Goal: Transaction & Acquisition: Purchase product/service

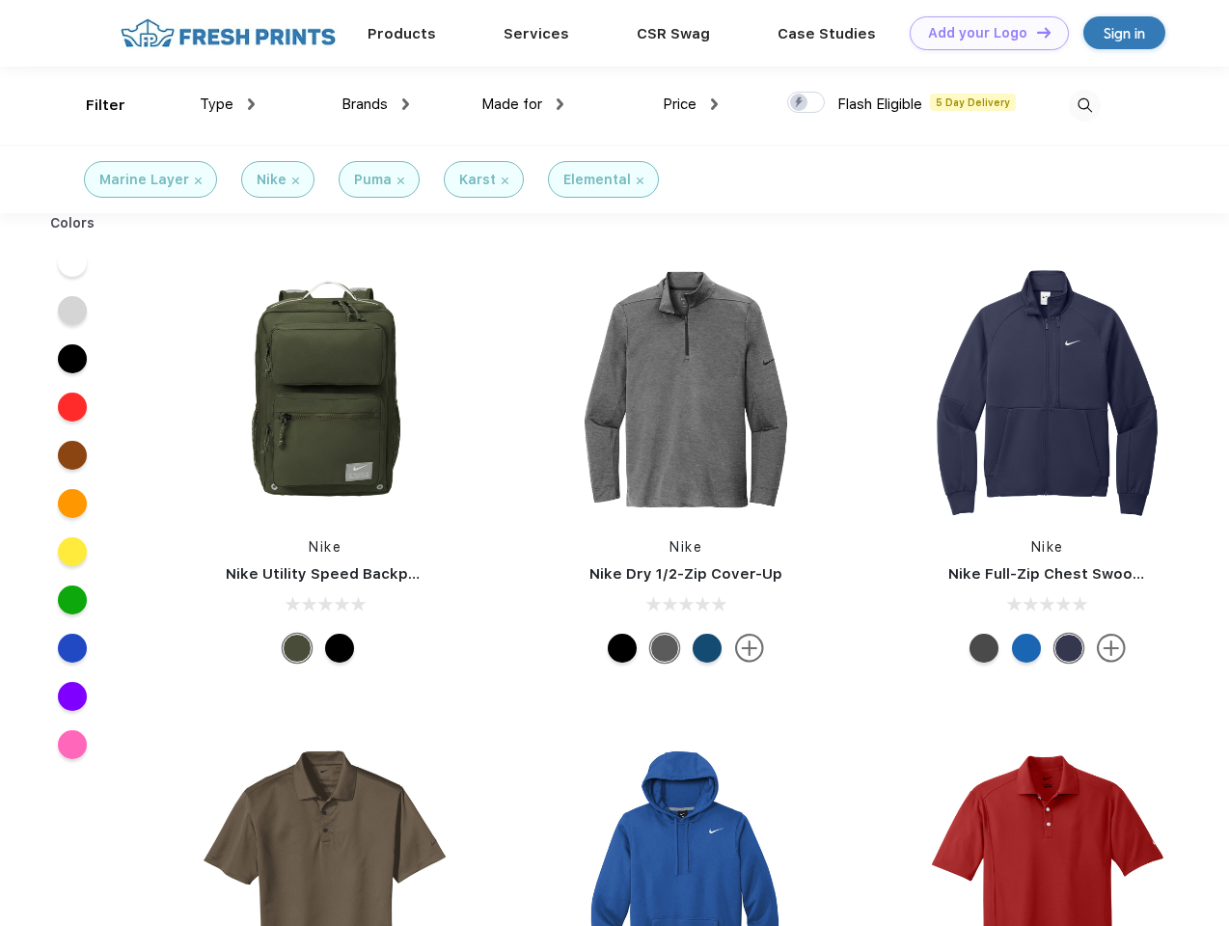
scroll to position [1, 0]
click at [982, 33] on link "Add your Logo Design Tool" at bounding box center [988, 33] width 159 height 34
click at [0, 0] on div "Design Tool" at bounding box center [0, 0] width 0 height 0
click at [1035, 32] on link "Add your Logo Design Tool" at bounding box center [988, 33] width 159 height 34
click at [93, 105] on div "Filter" at bounding box center [106, 106] width 40 height 22
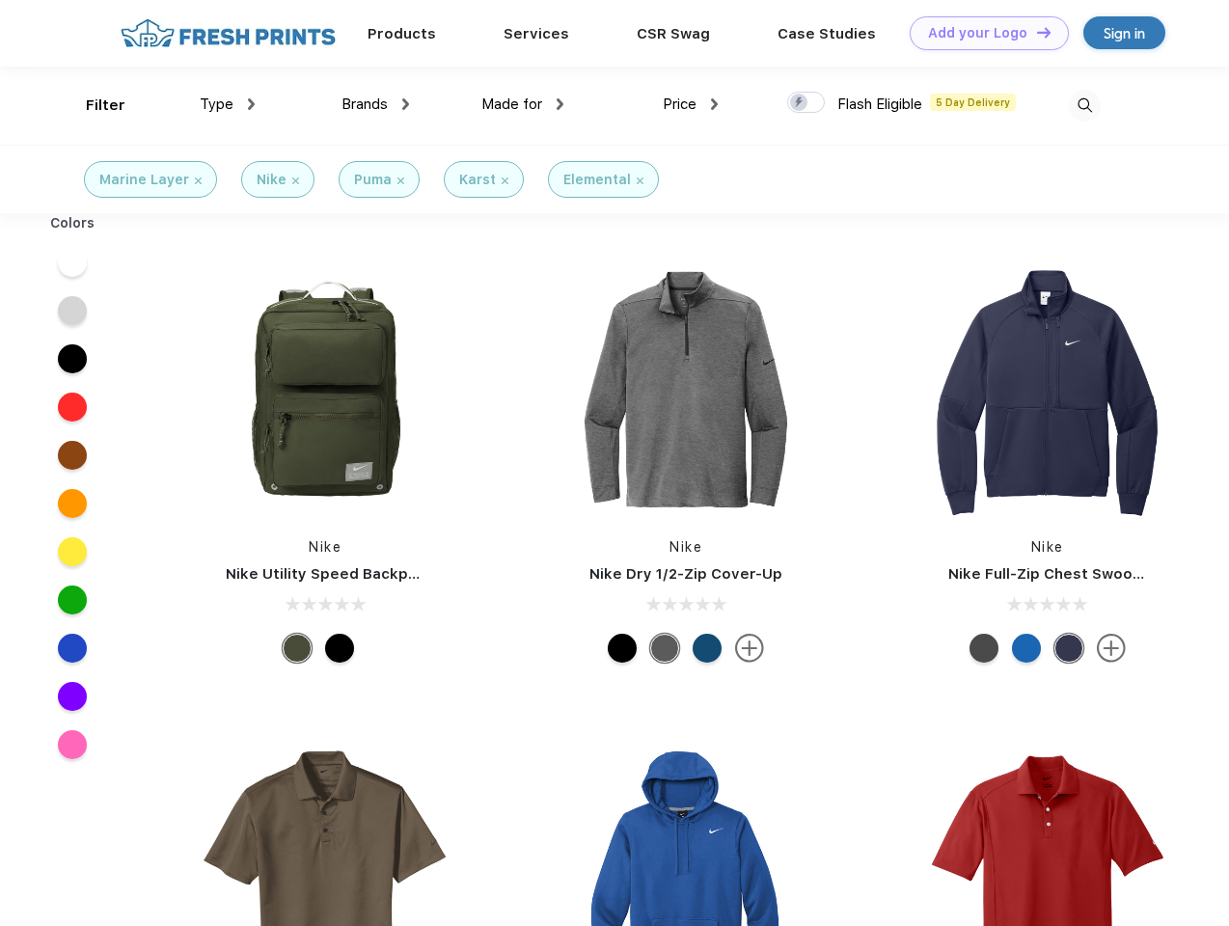
click at [228, 104] on span "Type" at bounding box center [217, 103] width 34 height 17
click at [375, 104] on span "Brands" at bounding box center [364, 103] width 46 height 17
click at [523, 104] on span "Made for" at bounding box center [511, 103] width 61 height 17
click at [691, 104] on span "Price" at bounding box center [680, 103] width 34 height 17
click at [806, 103] on div at bounding box center [806, 102] width 38 height 21
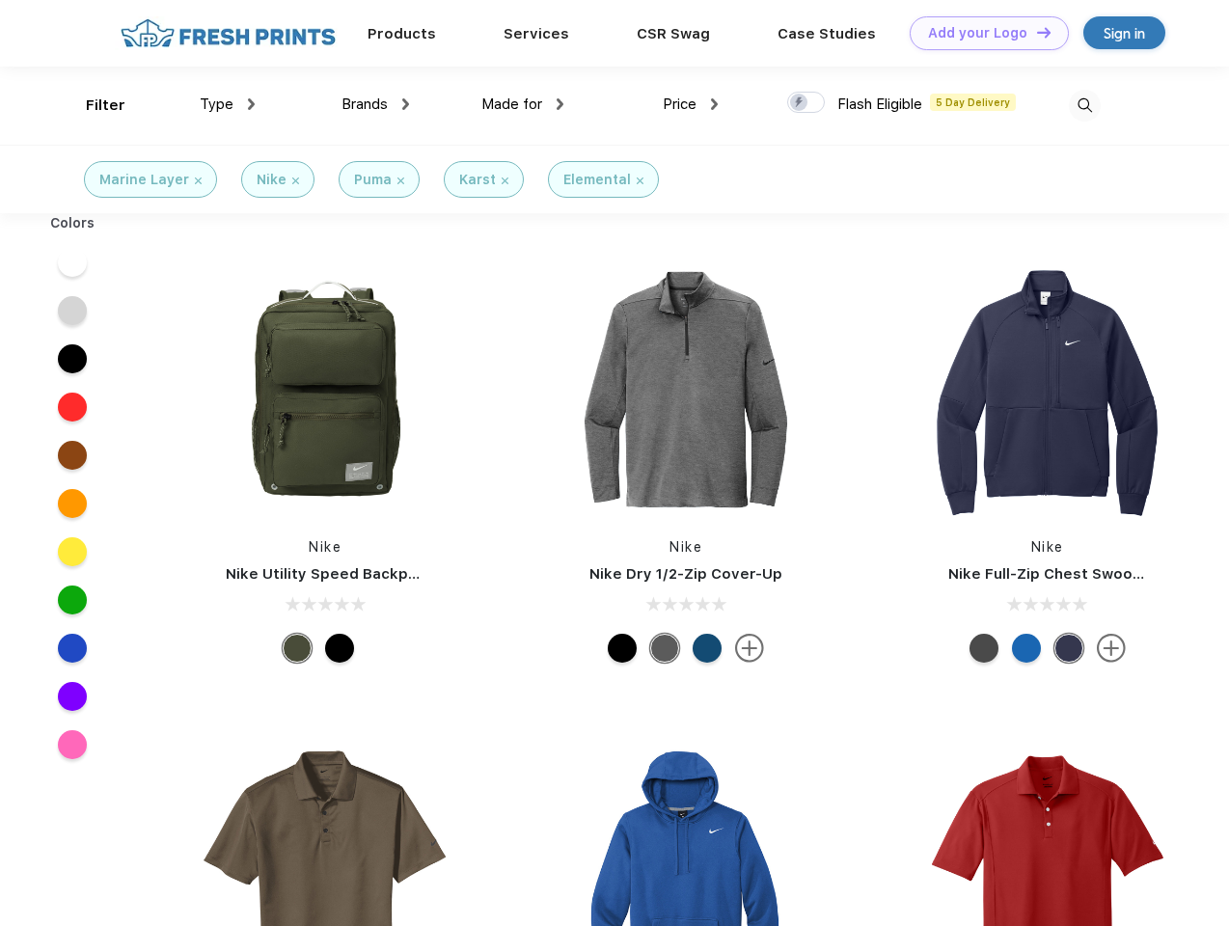
click at [800, 103] on input "checkbox" at bounding box center [793, 97] width 13 height 13
click at [1084, 105] on img at bounding box center [1085, 106] width 32 height 32
